Goal: Information Seeking & Learning: Learn about a topic

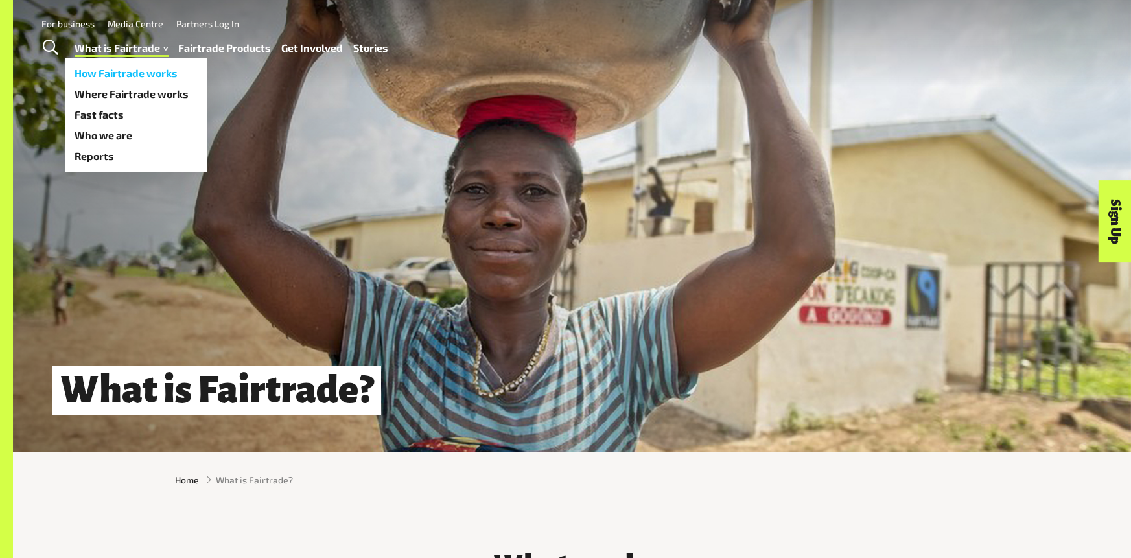
click at [127, 67] on link "How Fairtrade works" at bounding box center [136, 73] width 143 height 21
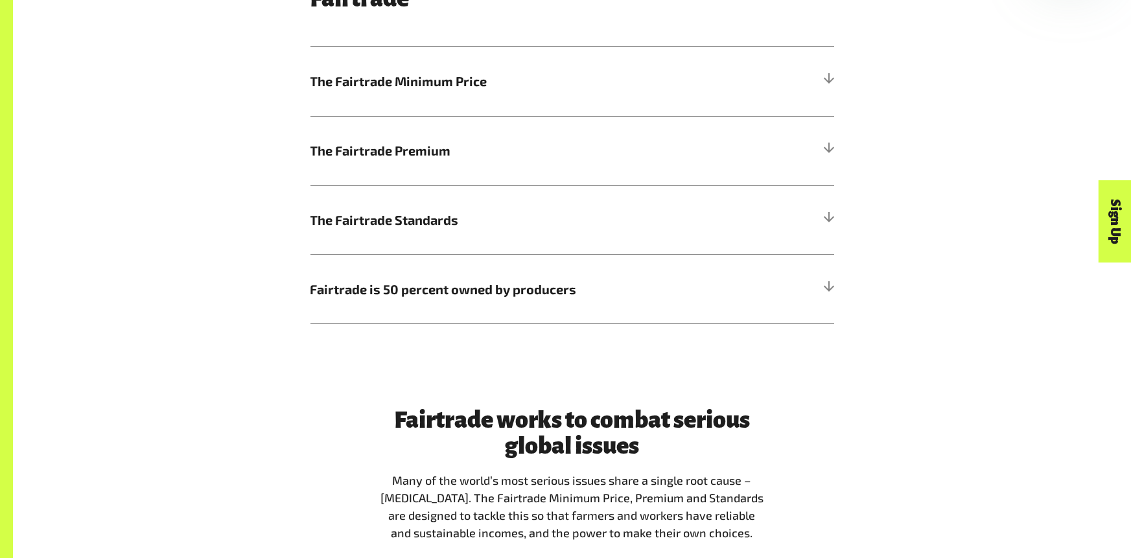
scroll to position [840, 0]
click at [456, 88] on span "The Fairtrade Minimum Price" at bounding box center [506, 80] width 393 height 19
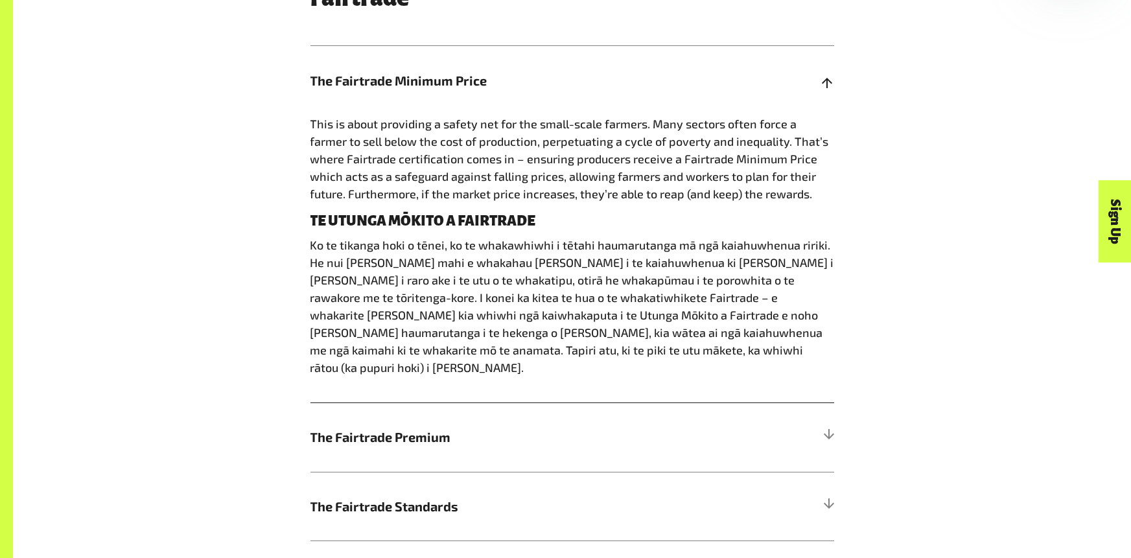
click at [491, 75] on span "The Fairtrade Minimum Price" at bounding box center [506, 80] width 393 height 19
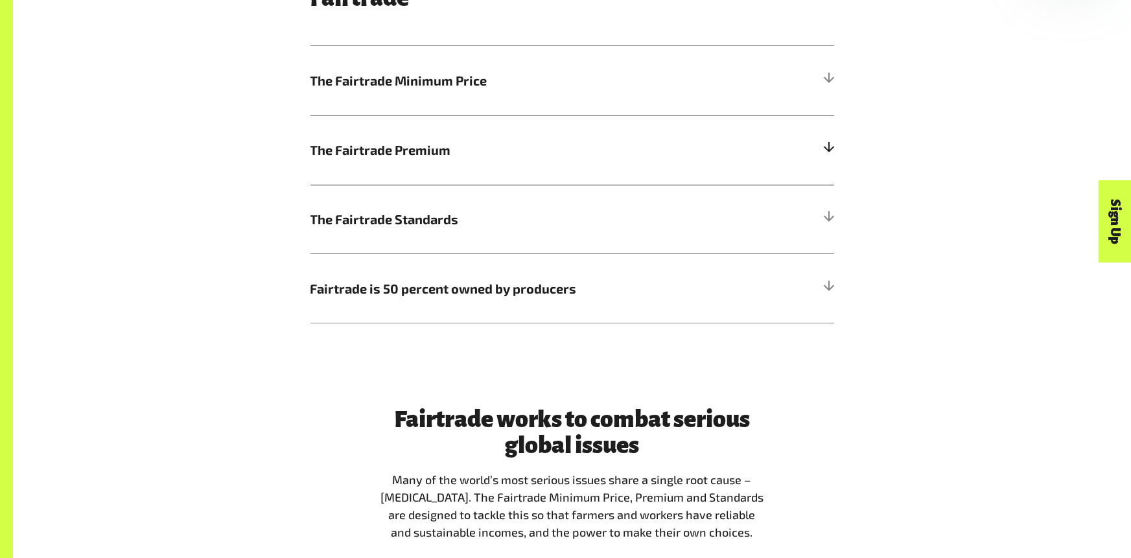
click at [436, 138] on h5 "The Fairtrade Premium" at bounding box center [572, 149] width 524 height 69
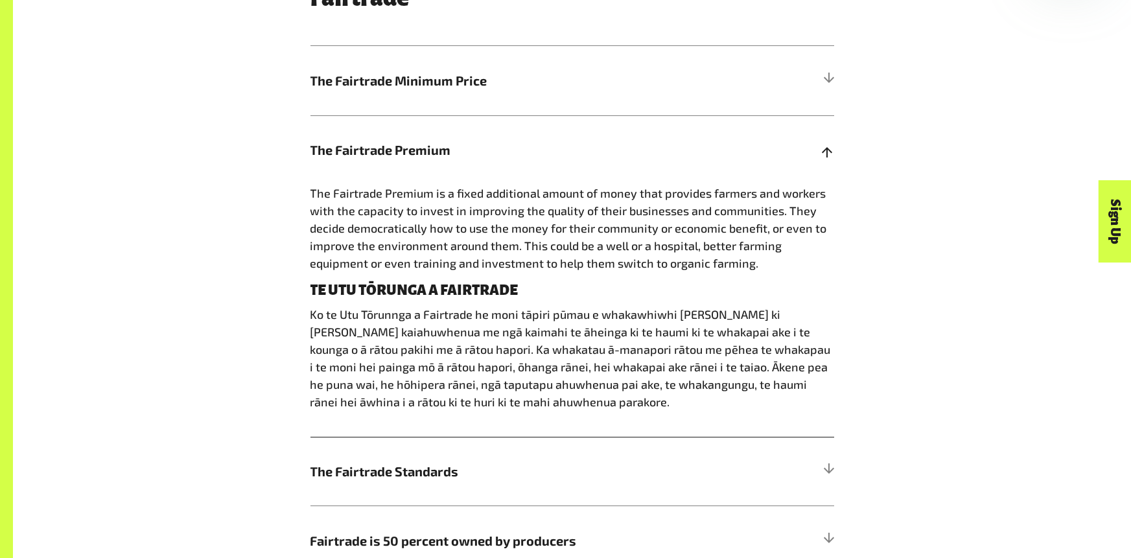
click at [436, 138] on h5 "The Fairtrade Premium" at bounding box center [572, 149] width 524 height 69
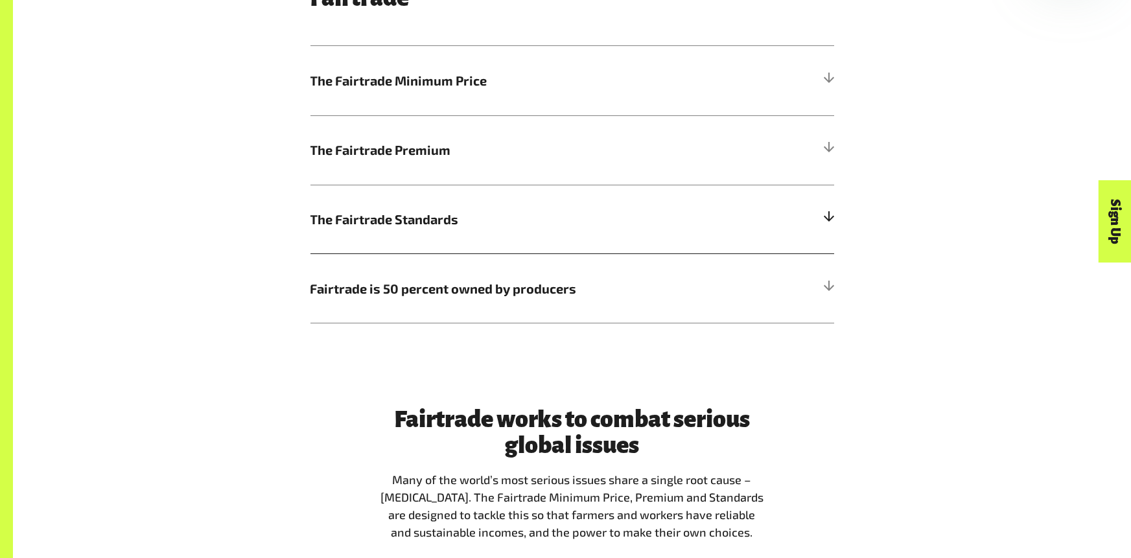
click at [436, 191] on h5 "The Fairtrade Standards" at bounding box center [572, 219] width 524 height 69
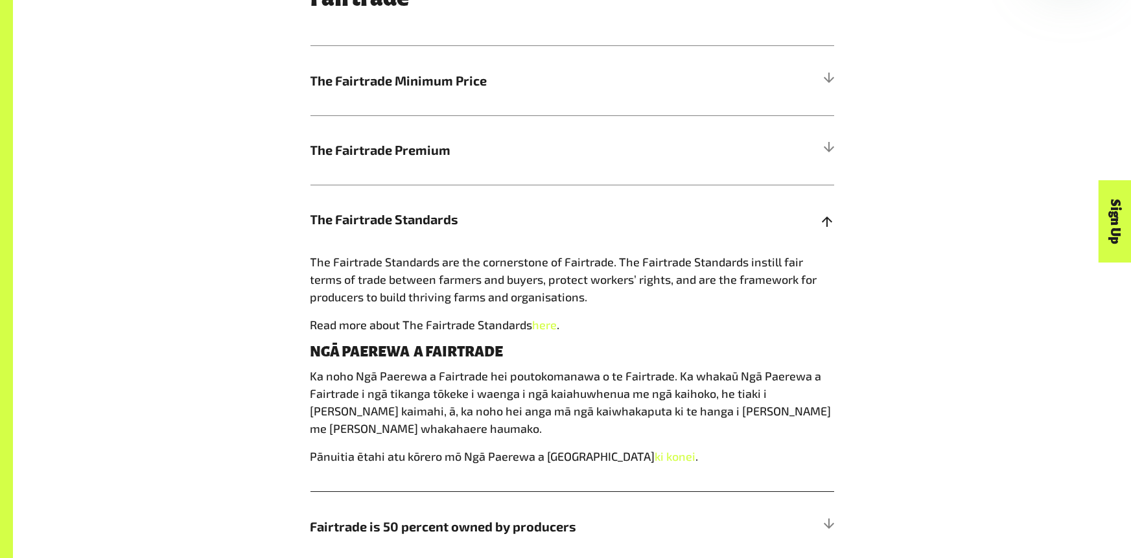
click at [436, 191] on h5 "The Fairtrade Standards" at bounding box center [572, 219] width 524 height 69
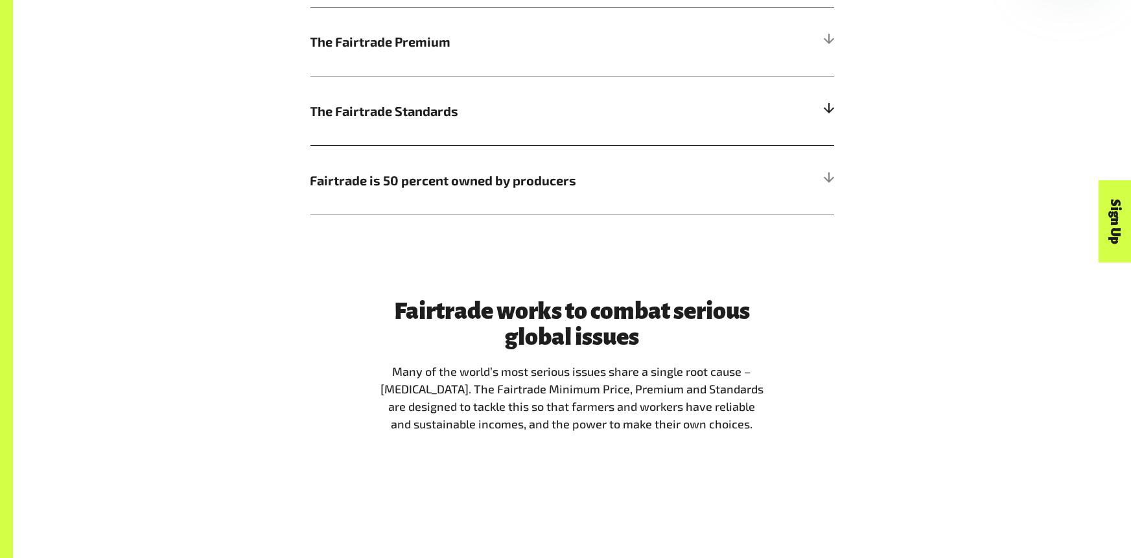
scroll to position [950, 0]
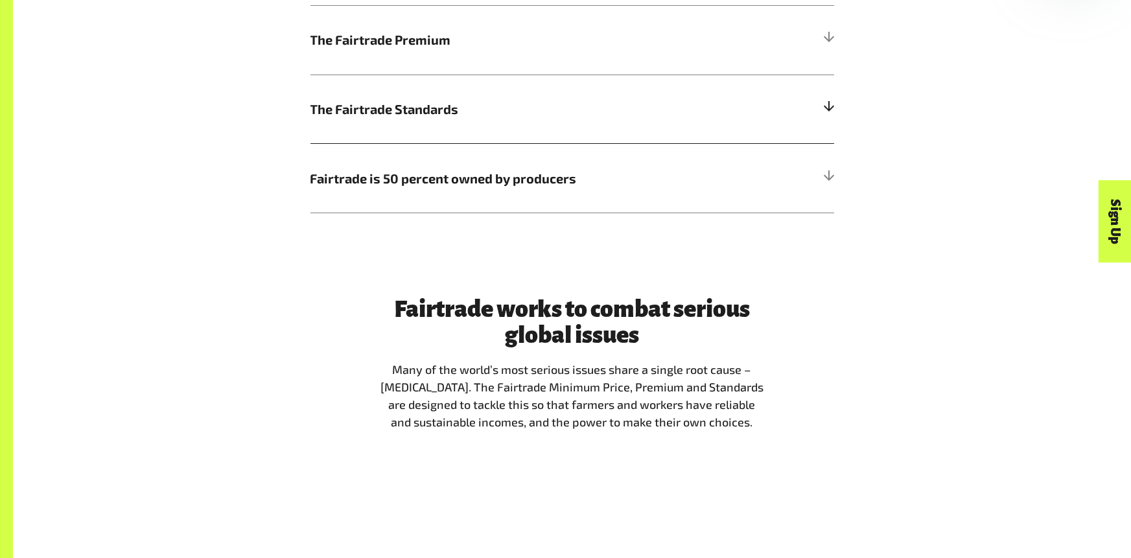
click at [436, 191] on h5 "Fairtrade is 50 percent owned by producers" at bounding box center [572, 177] width 524 height 69
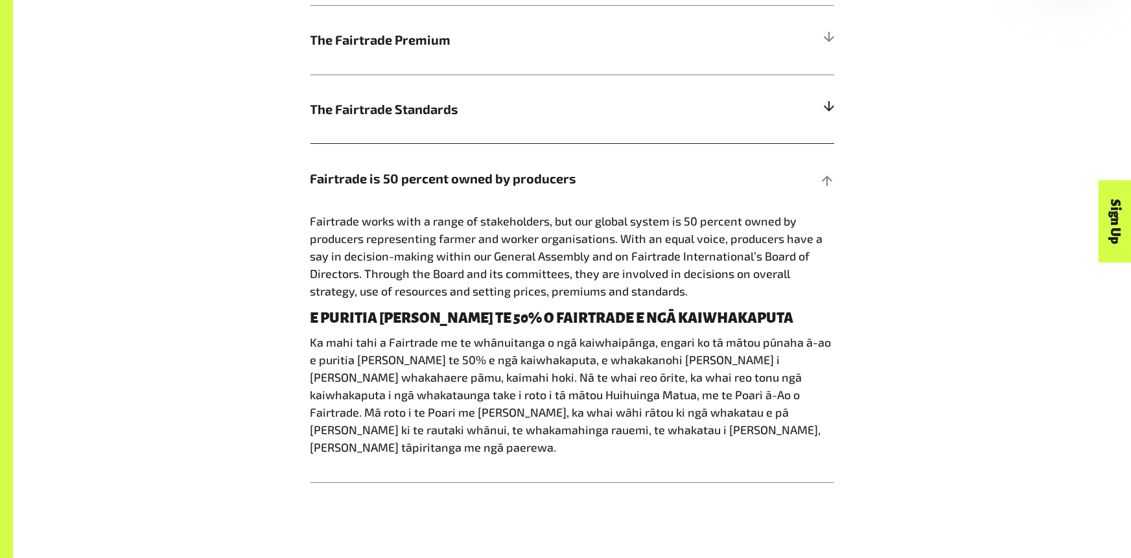
click at [436, 191] on h5 "Fairtrade is 50 percent owned by producers" at bounding box center [572, 177] width 524 height 69
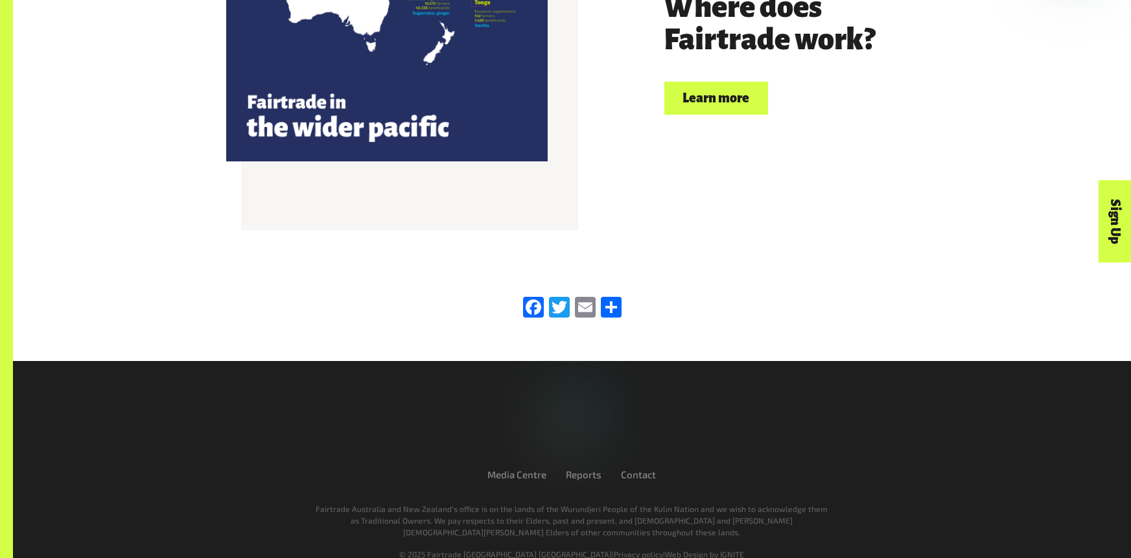
scroll to position [3063, 0]
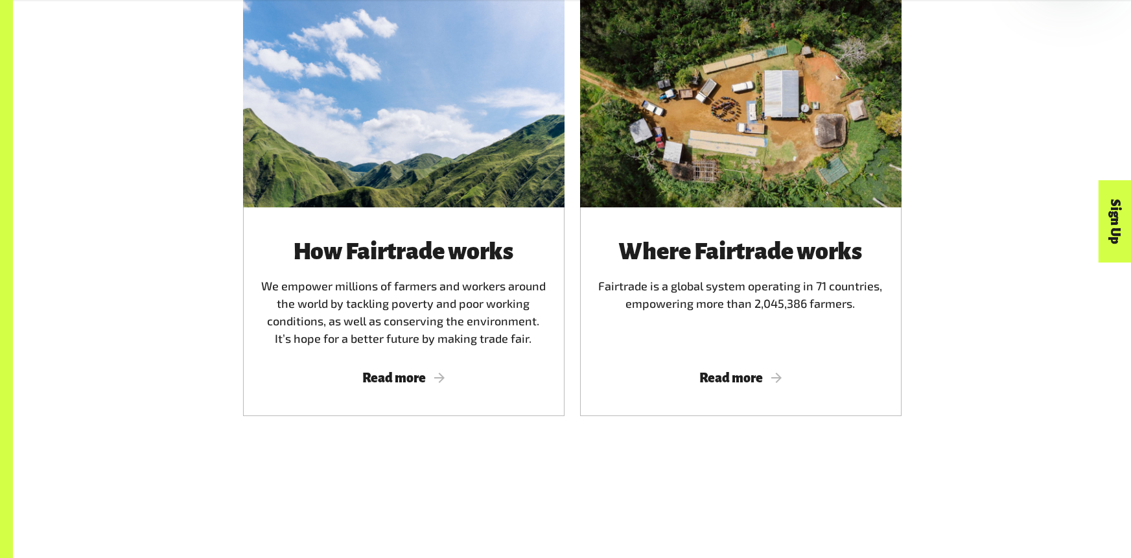
scroll to position [841, 0]
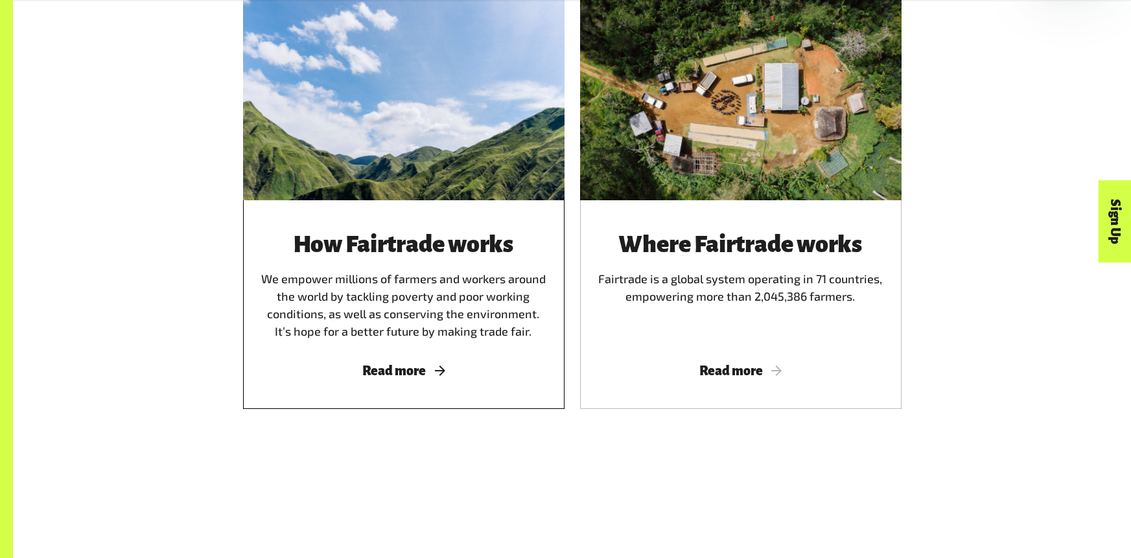
click at [382, 379] on div "How Fairtrade works We empower millions of farmers and workers around the world…" at bounding box center [403, 304] width 321 height 209
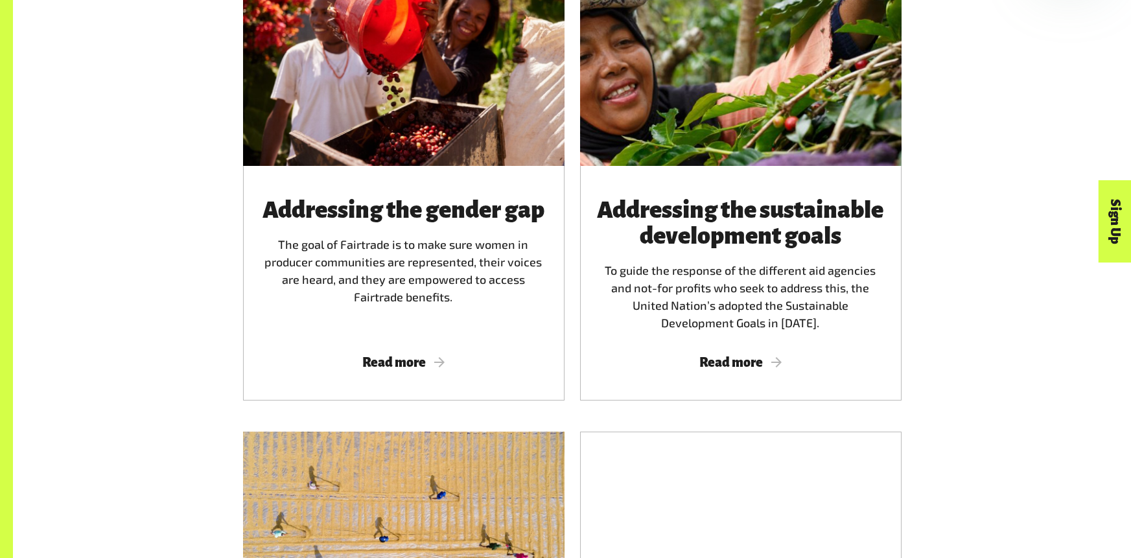
scroll to position [1521, 0]
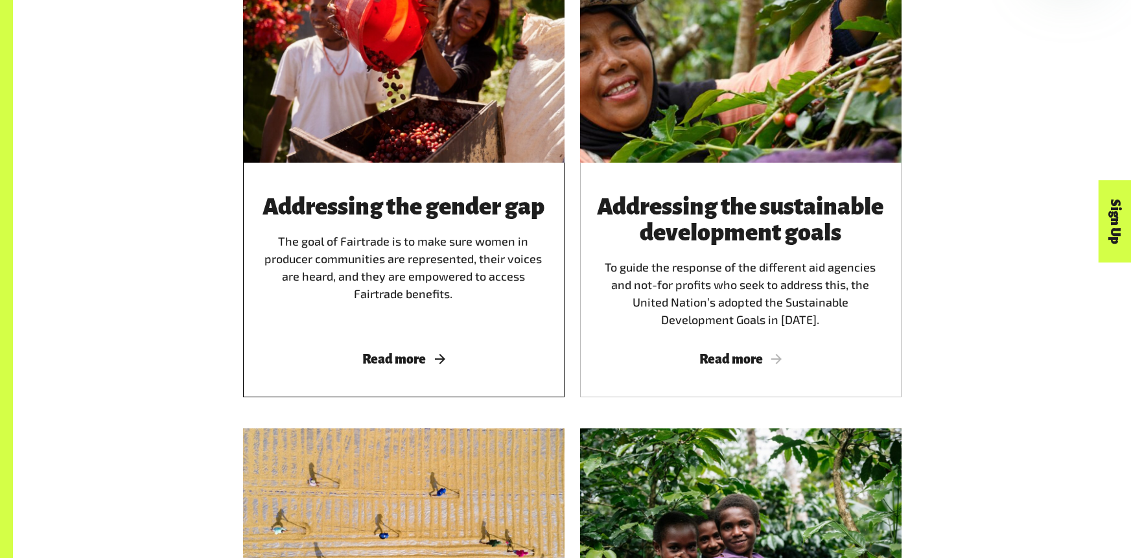
click at [474, 275] on div "Addressing the gender gap The goal of Fairtrade is to make sure women in produc…" at bounding box center [404, 261] width 290 height 135
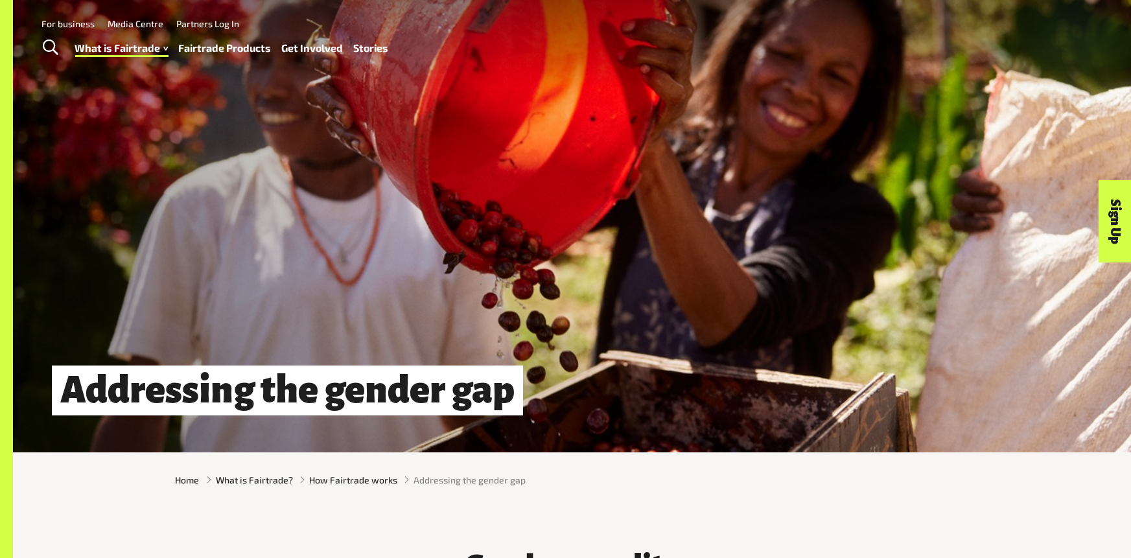
click at [132, 38] on div "What is Fairtrade How Fairtrade works Where Fairtrade works Fast facts Who we a…" at bounding box center [237, 48] width 324 height 32
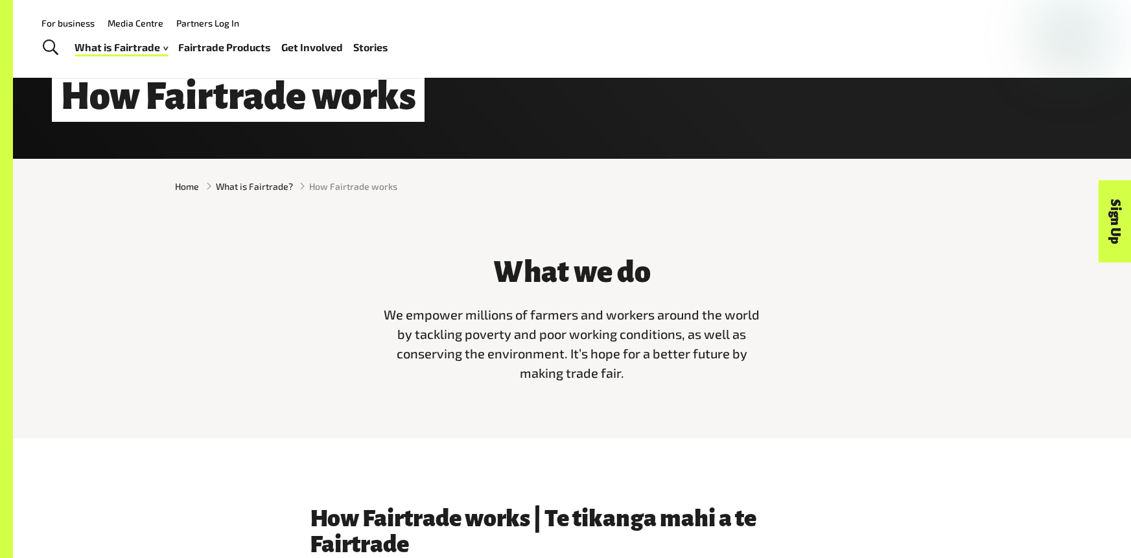
scroll to position [294, 0]
